Goal: Go to known website: Access a specific website the user already knows

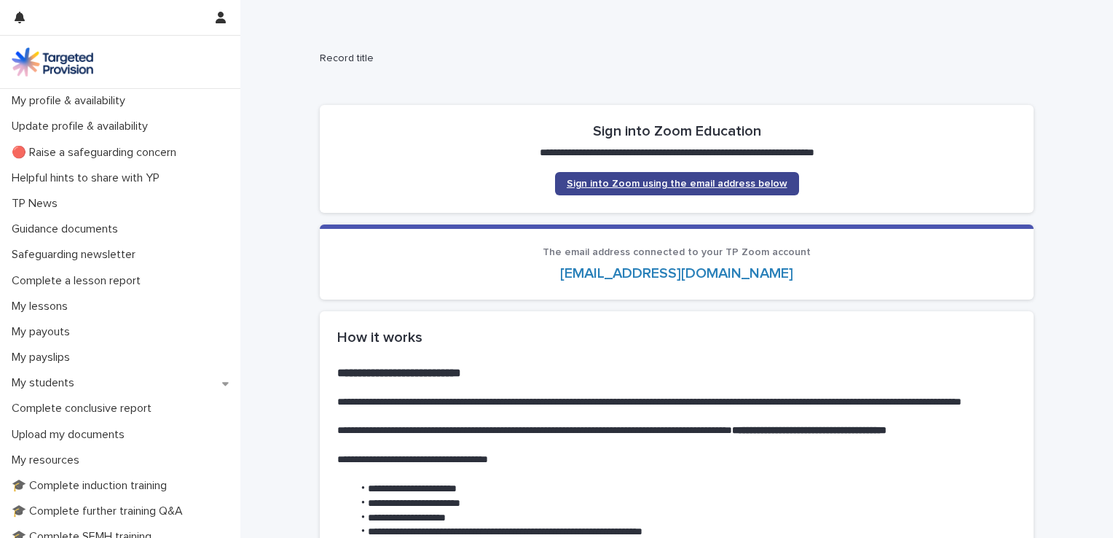
click at [695, 185] on span "Sign into Zoom using the email address below" at bounding box center [677, 183] width 221 height 10
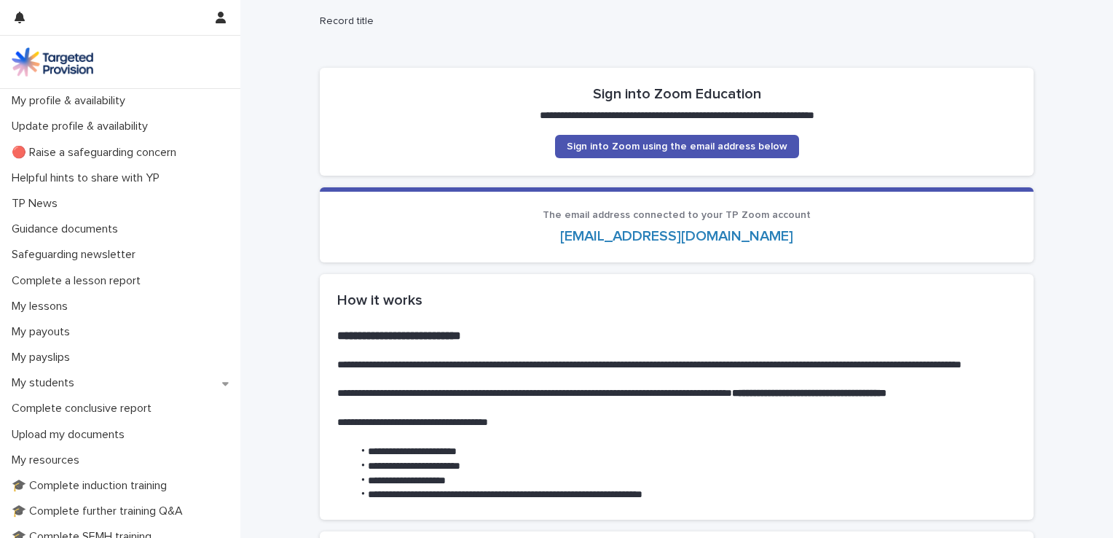
scroll to position [6, 0]
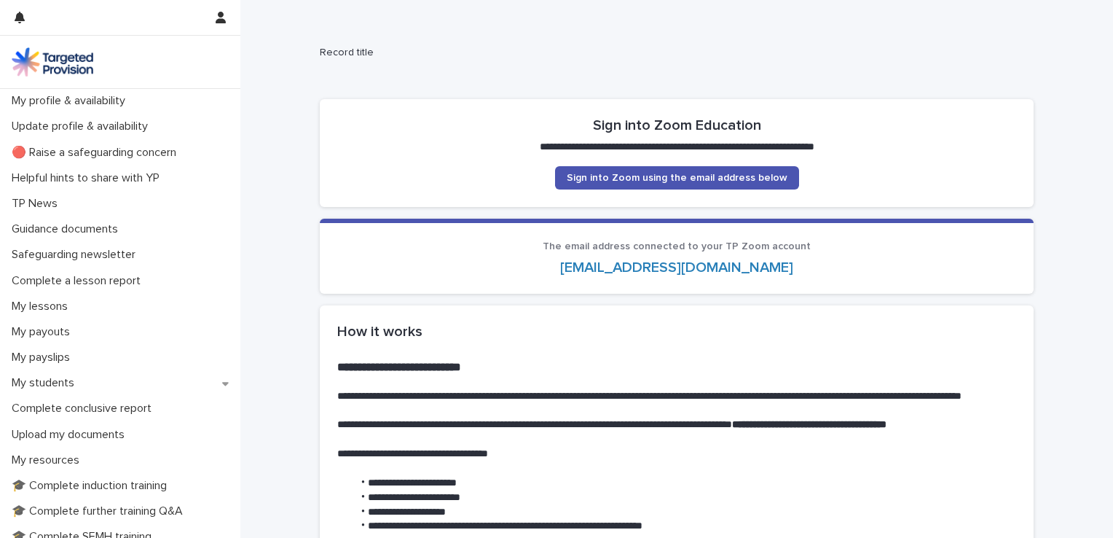
click at [739, 264] on link "[EMAIL_ADDRESS][DOMAIN_NAME]" at bounding box center [676, 267] width 233 height 15
click at [712, 267] on link "[EMAIL_ADDRESS][DOMAIN_NAME]" at bounding box center [676, 267] width 233 height 15
click at [672, 178] on span "Sign into Zoom using the email address below" at bounding box center [677, 178] width 221 height 10
